Goal: Transaction & Acquisition: Purchase product/service

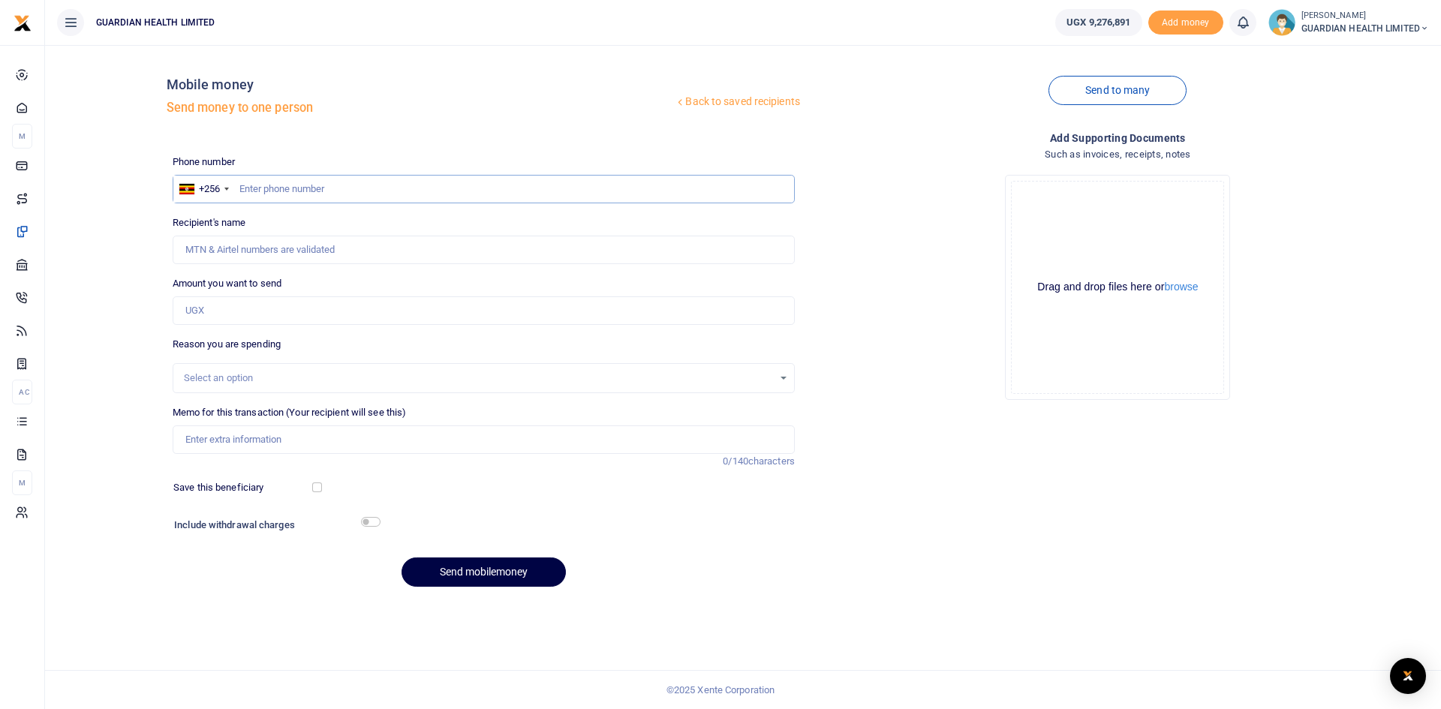
paste input "0770427044"
click at [266, 188] on input "0770427044" at bounding box center [484, 189] width 622 height 29
type input "770427044"
type input "[PERSON_NAME]"
type input "770427044"
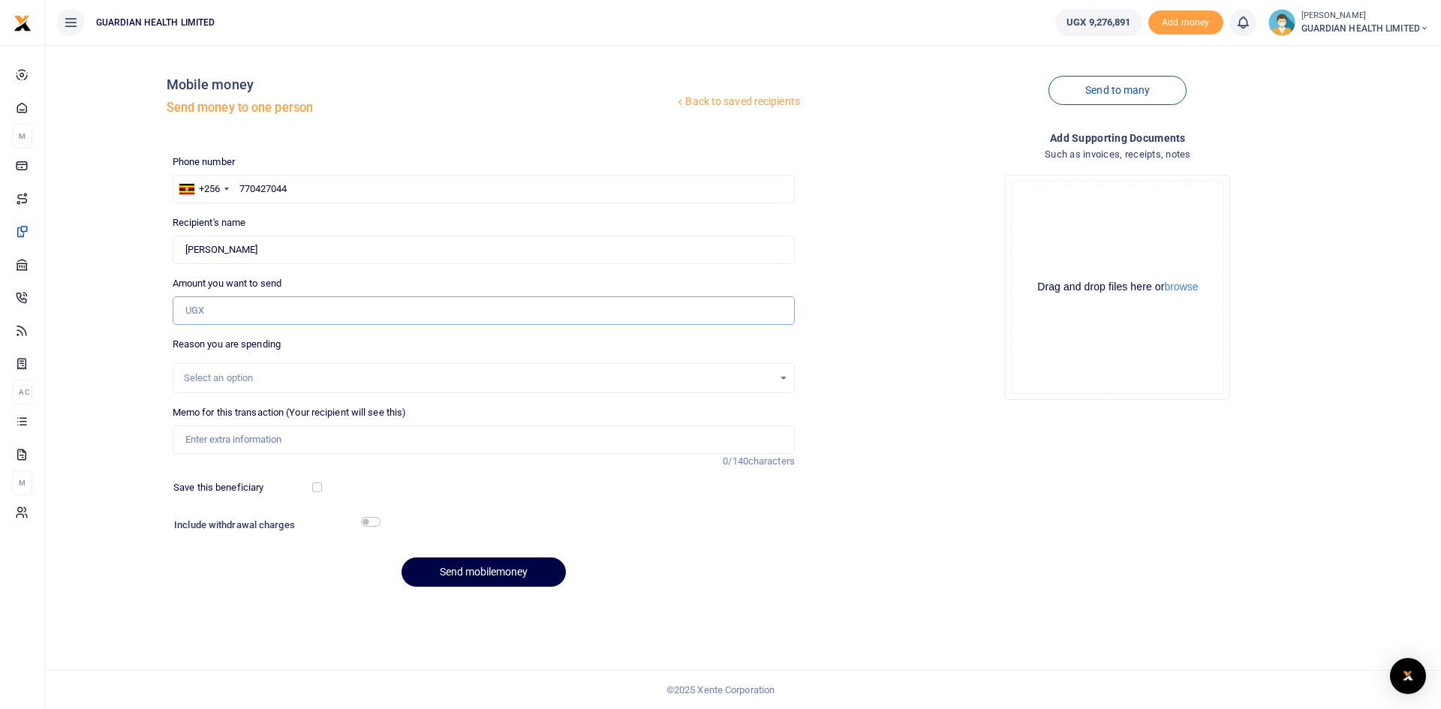
click at [273, 309] on input "Amount you want to send" at bounding box center [484, 310] width 622 height 29
click at [206, 310] on input "Amount you want to send" at bounding box center [484, 310] width 622 height 29
type input "40,000"
click at [275, 382] on div "Select an option" at bounding box center [478, 378] width 589 height 15
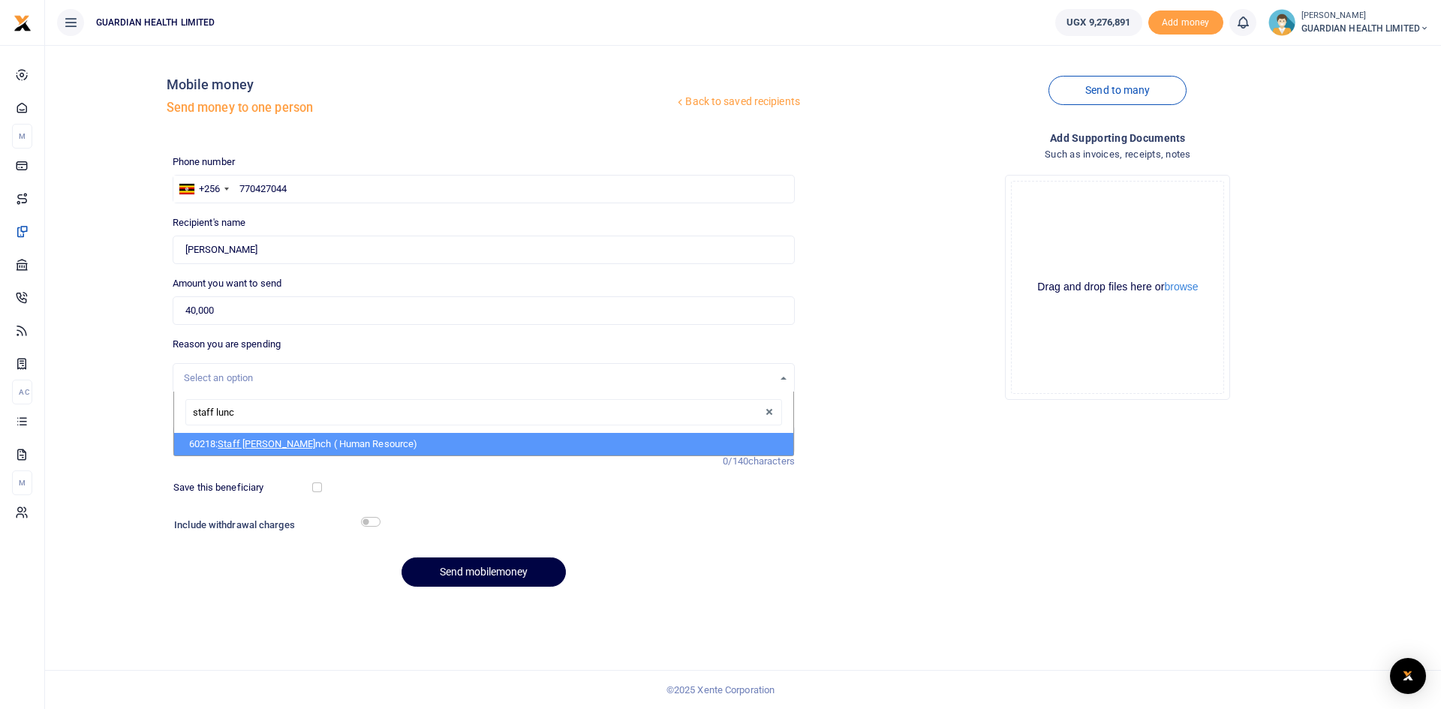
type input "staff lunch"
click at [257, 442] on span "Staff Lunch" at bounding box center [243, 443] width 51 height 11
select select "5399"
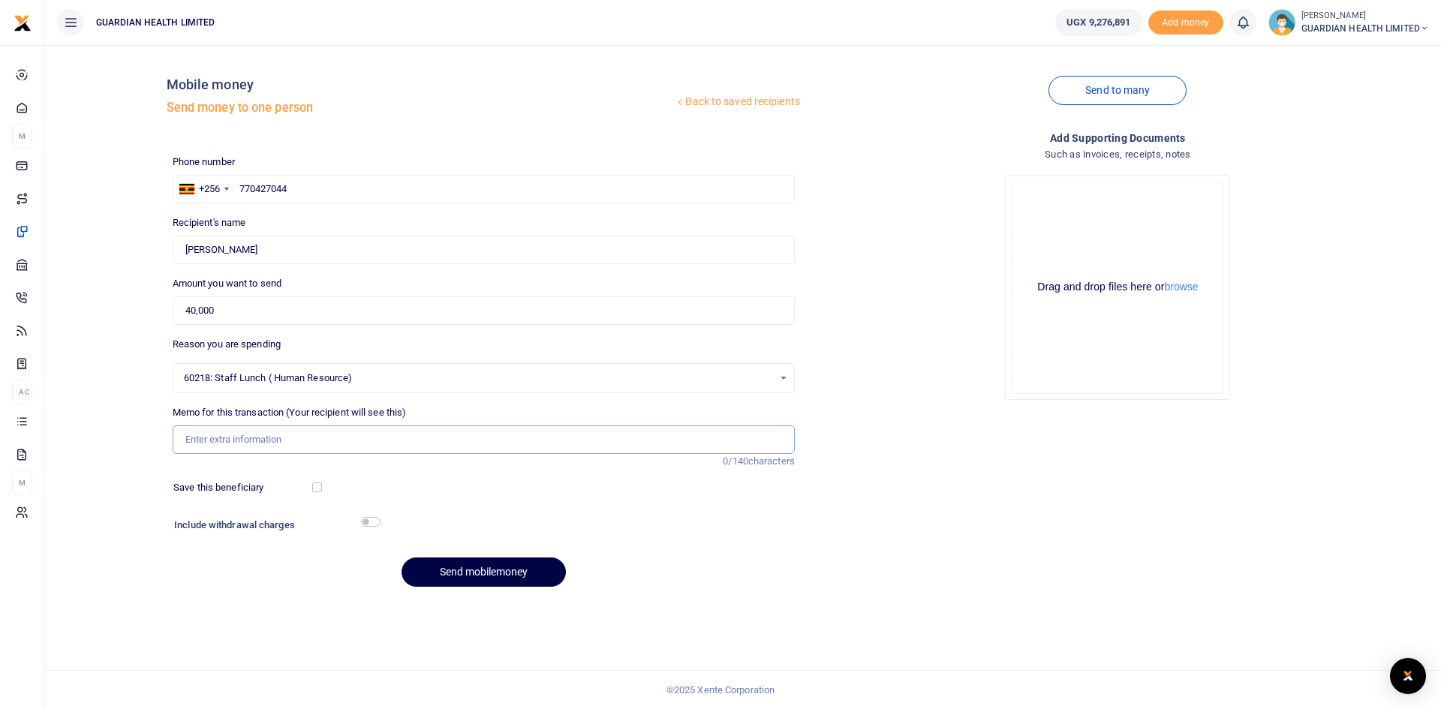
click at [243, 433] on input "Memo for this transaction (Your recipient will see this)" at bounding box center [484, 439] width 622 height 29
type input "Staff lunch during stock delivery to Jinja 1 2 and Mukono and Van washing"
click at [315, 491] on input "checkbox" at bounding box center [317, 487] width 10 height 10
checkbox input "true"
click at [370, 524] on input "checkbox" at bounding box center [371, 522] width 20 height 10
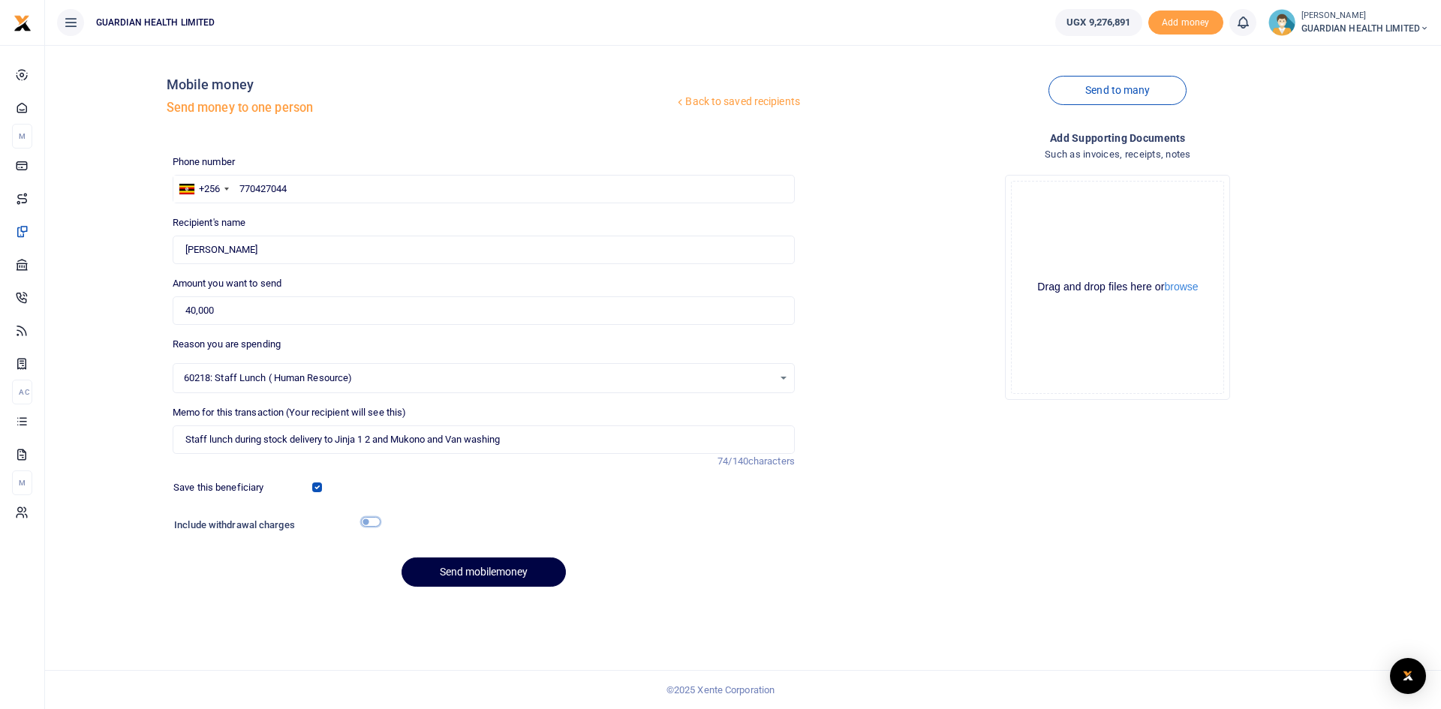
checkbox input "true"
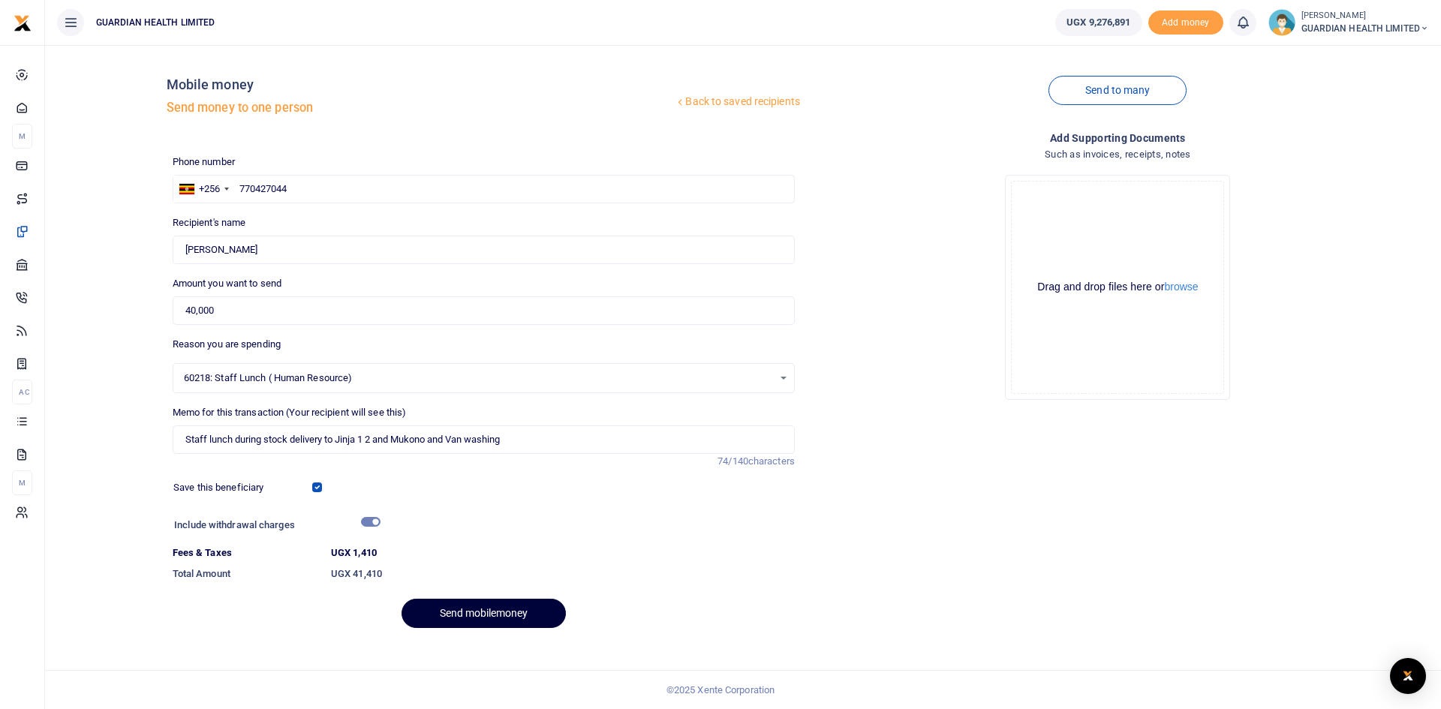
click at [503, 621] on button "Send mobilemoney" at bounding box center [483, 613] width 164 height 29
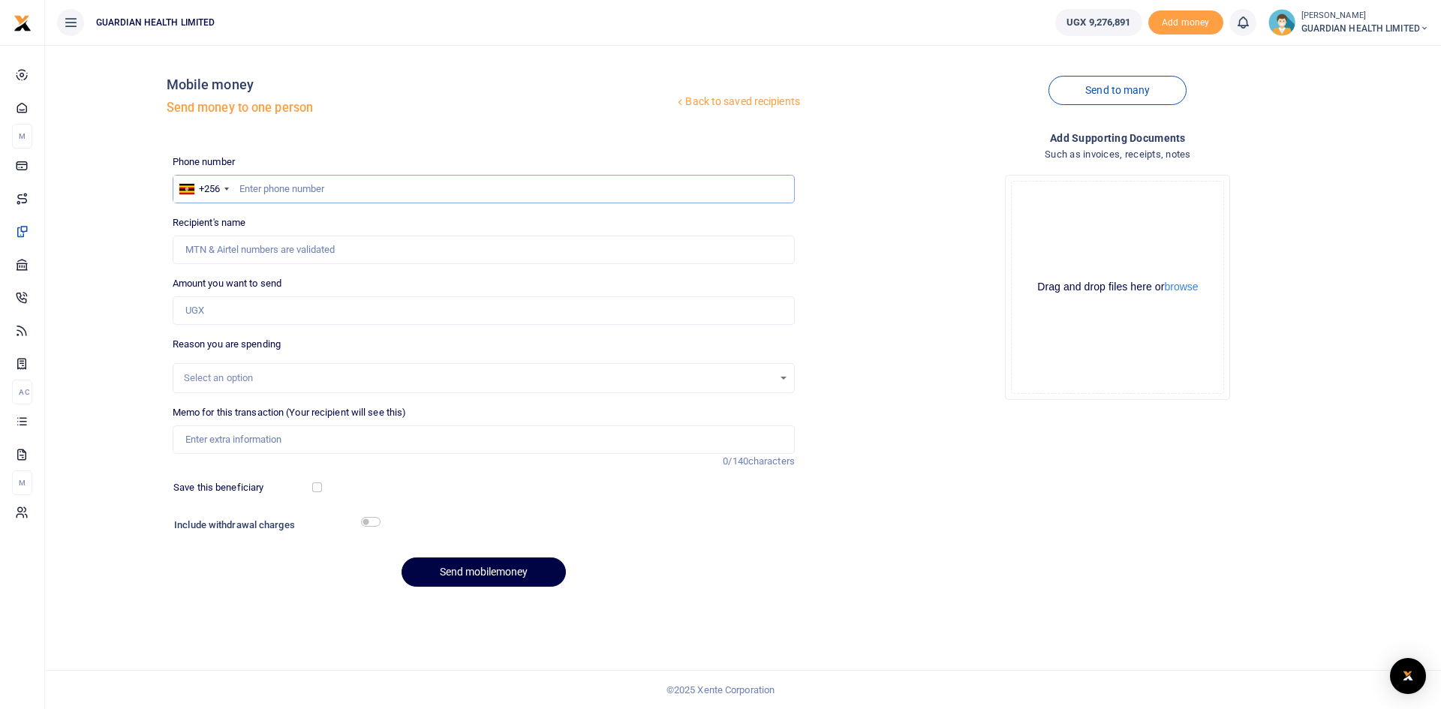
paste input "0786852636"
click at [246, 187] on input "0786852636" at bounding box center [484, 189] width 622 height 29
type input "786852636"
click at [236, 310] on input "Amount you want to send" at bounding box center [484, 310] width 622 height 29
type input "Happy Nandera"
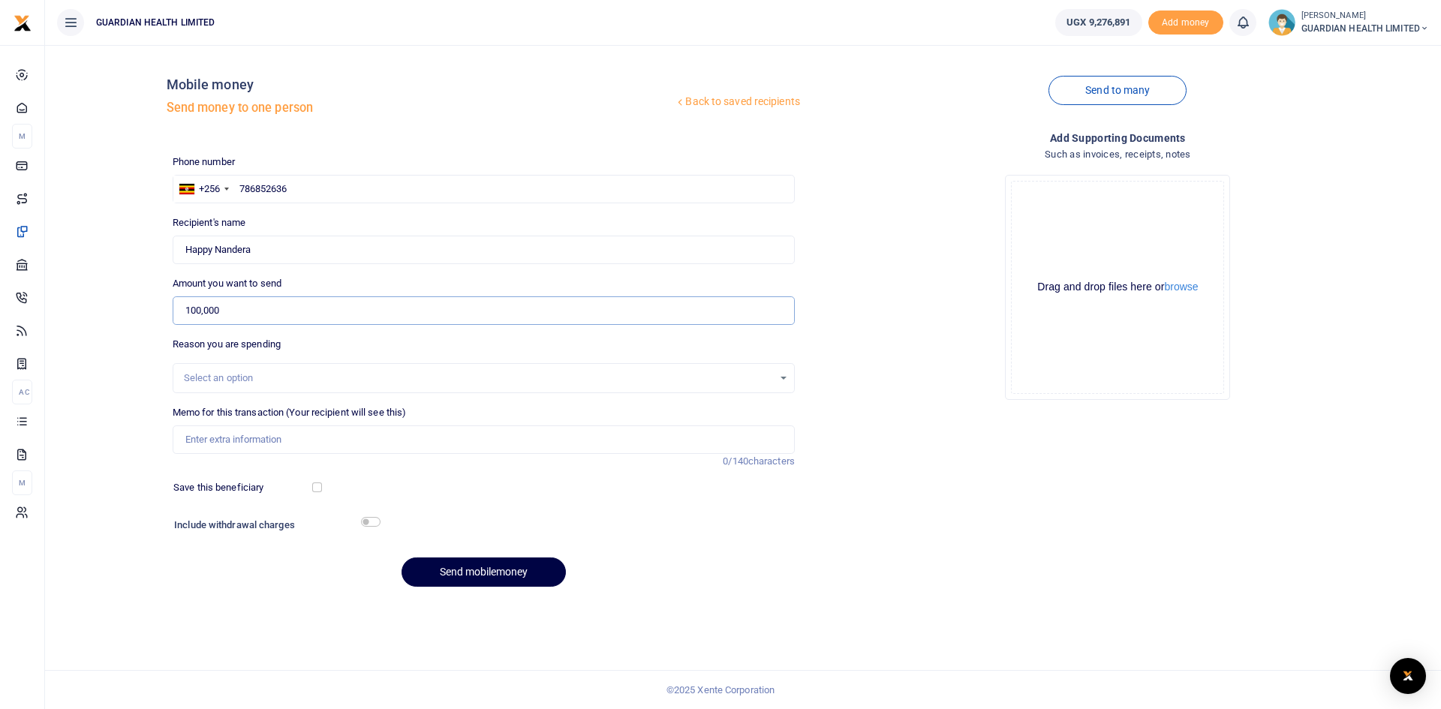
type input "100,000"
click at [241, 430] on input "Memo for this transaction (Your recipient will see this)" at bounding box center [484, 439] width 622 height 29
type input "Mbale petty cash"
click at [313, 485] on input "checkbox" at bounding box center [317, 487] width 10 height 10
checkbox input "true"
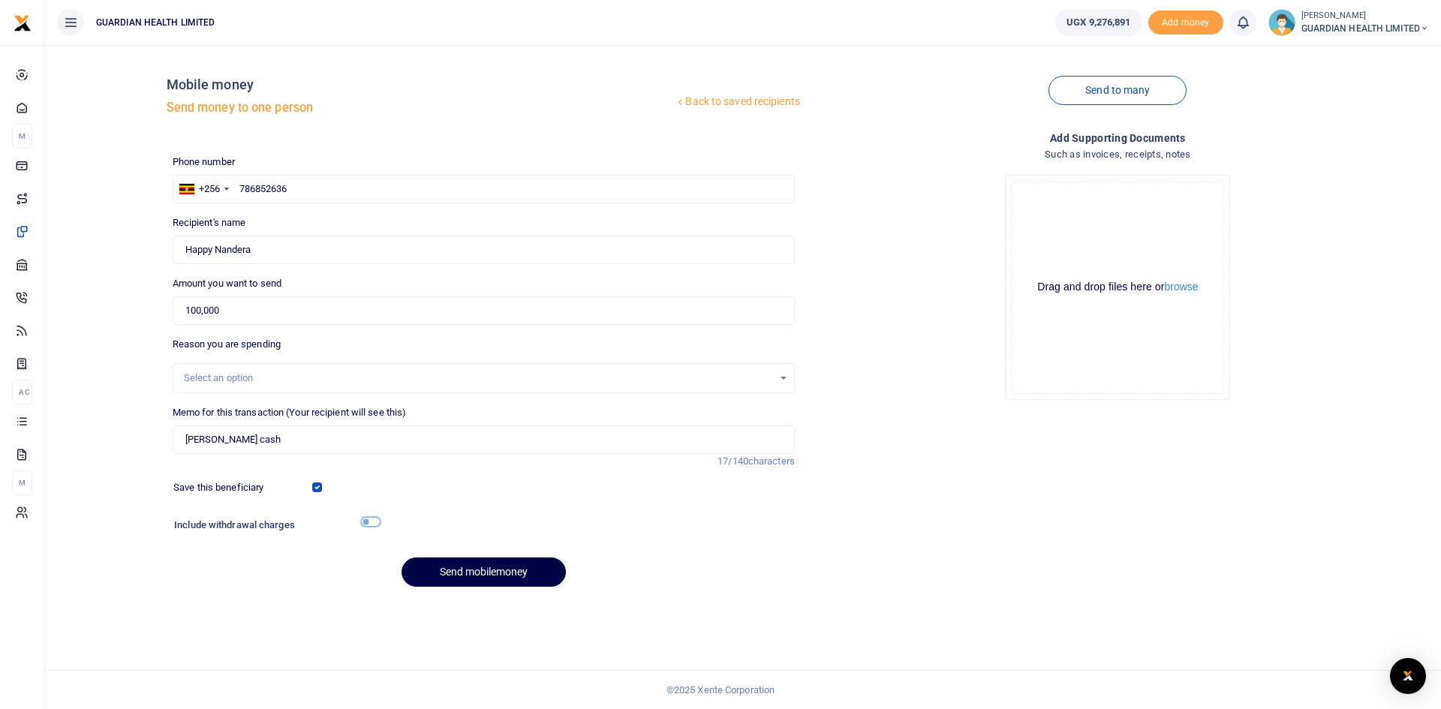
click at [364, 521] on input "checkbox" at bounding box center [371, 522] width 20 height 10
checkbox input "true"
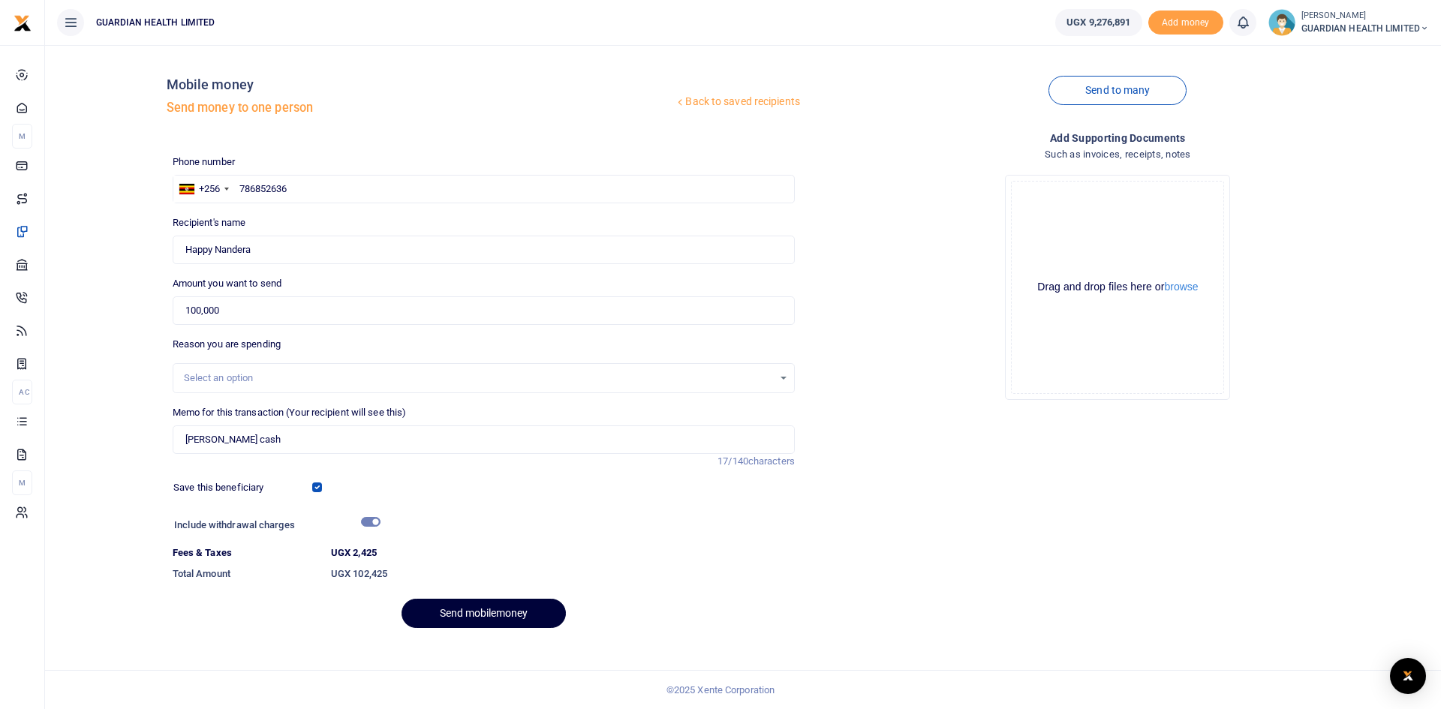
click at [456, 613] on button "Send mobilemoney" at bounding box center [483, 613] width 164 height 29
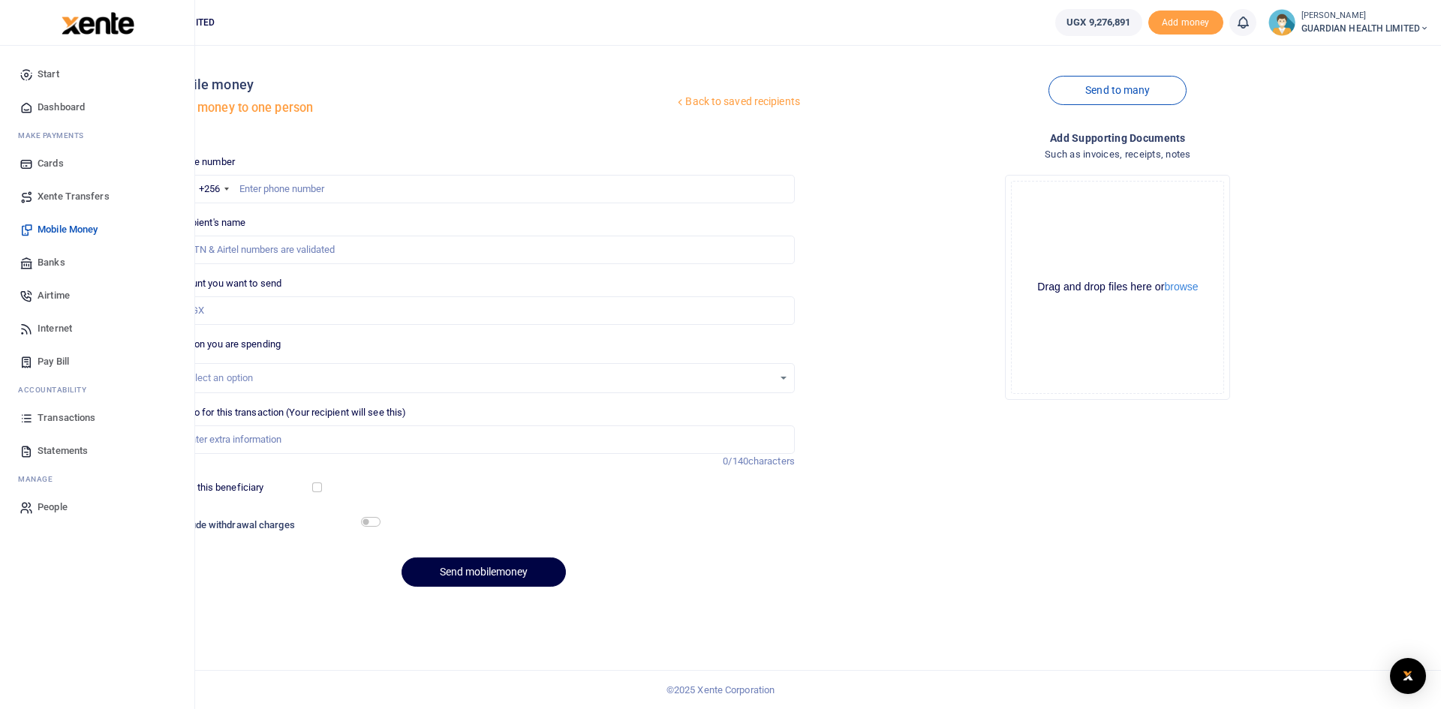
click at [72, 103] on span "Dashboard" at bounding box center [61, 107] width 47 height 15
click at [63, 104] on span "Dashboard" at bounding box center [61, 107] width 47 height 15
